Goal: Transaction & Acquisition: Purchase product/service

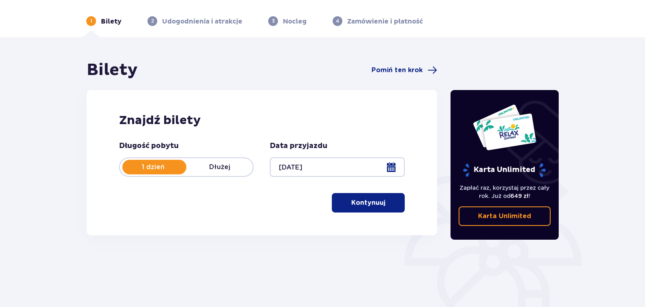
scroll to position [40, 0]
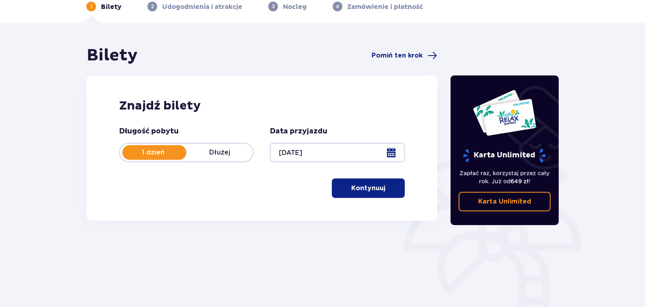
click at [360, 183] on button "Kontynuuj" at bounding box center [368, 187] width 73 height 19
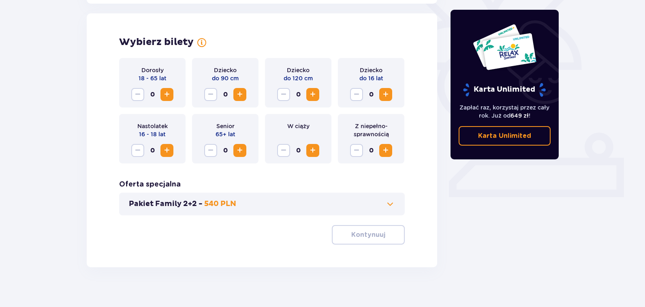
scroll to position [225, 0]
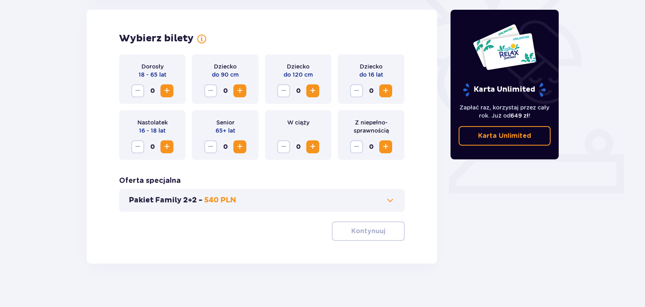
click at [313, 88] on span "Increase" at bounding box center [313, 91] width 10 height 10
click at [164, 94] on span "Increase" at bounding box center [167, 91] width 10 height 10
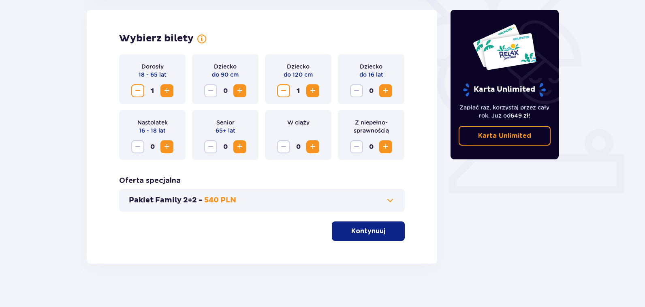
click at [164, 94] on span "Increase" at bounding box center [167, 91] width 10 height 10
click at [392, 203] on span at bounding box center [390, 200] width 10 height 10
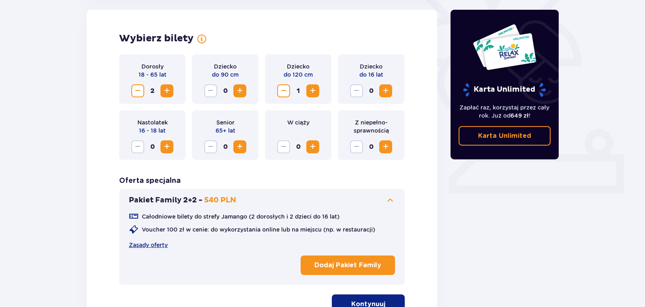
click at [392, 203] on span at bounding box center [390, 200] width 10 height 10
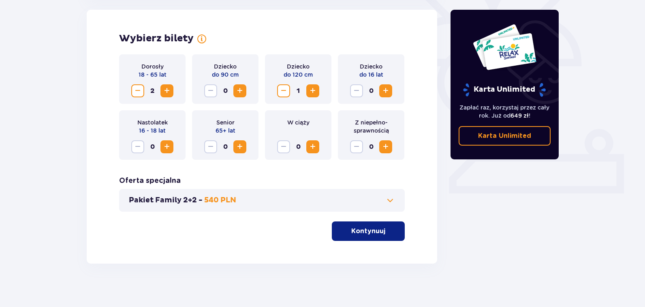
click at [375, 236] on button "Kontynuuj" at bounding box center [368, 230] width 73 height 19
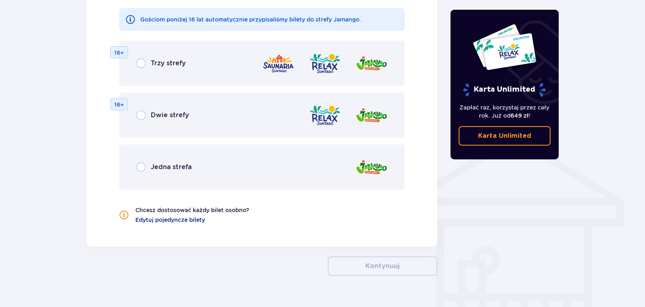
scroll to position [530, 0]
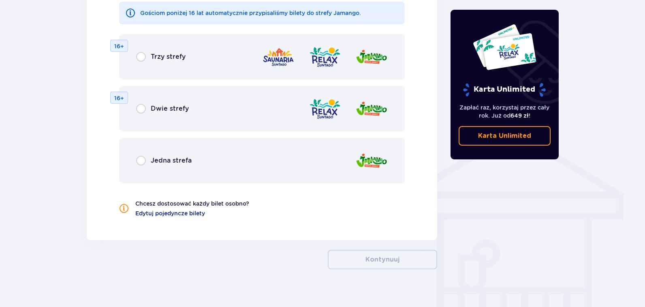
click at [140, 168] on div "Jedna strefa" at bounding box center [261, 160] width 285 height 45
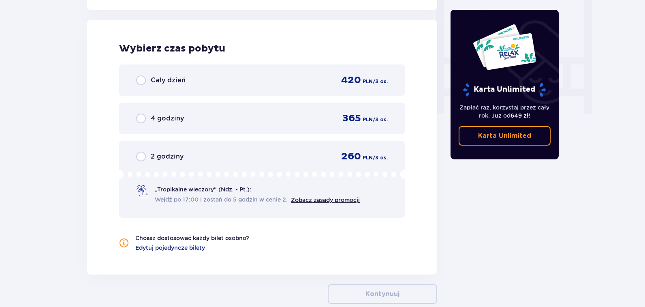
scroll to position [761, 0]
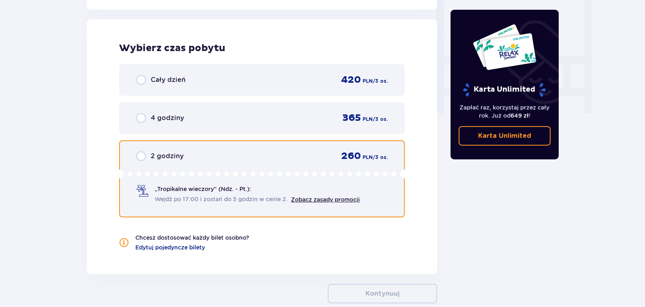
click at [145, 160] on input "radio" at bounding box center [141, 156] width 10 height 10
radio input "true"
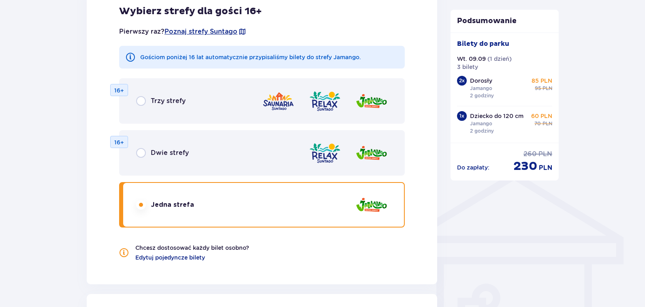
scroll to position [365, 0]
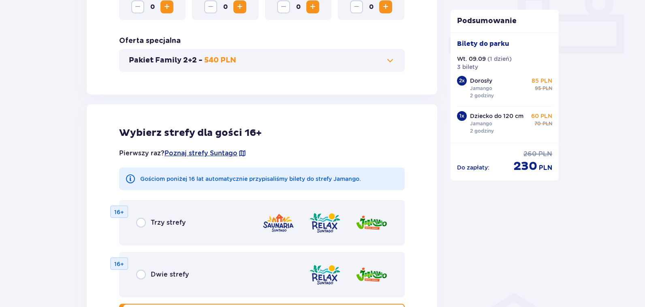
click at [134, 223] on div "Trzy strefy 16+" at bounding box center [261, 222] width 285 height 45
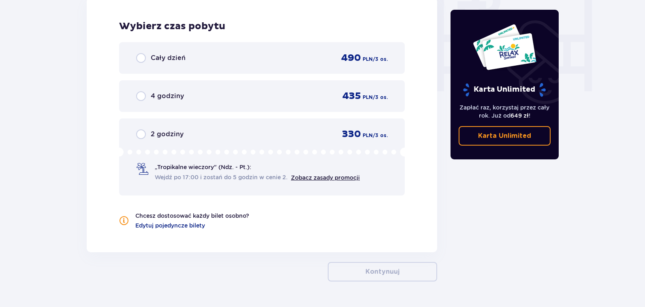
scroll to position [805, 0]
